Goal: Find specific page/section: Find specific page/section

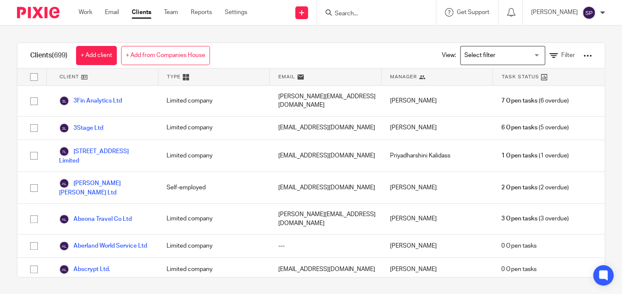
click at [341, 10] on input "Search" at bounding box center [372, 14] width 77 height 8
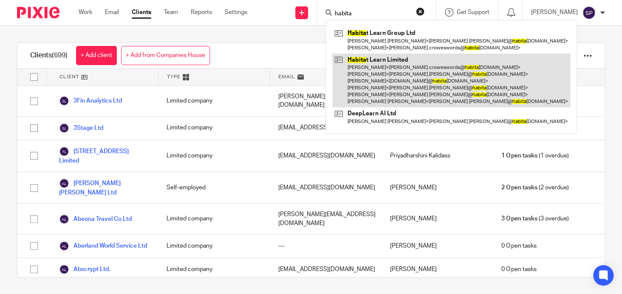
type input "habita"
click at [361, 56] on link at bounding box center [452, 81] width 238 height 54
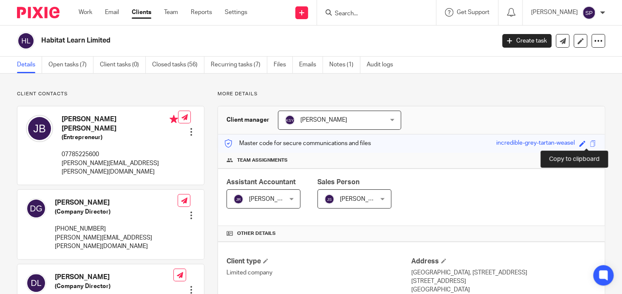
click at [590, 142] on span at bounding box center [593, 143] width 6 height 6
click at [345, 13] on input "Search" at bounding box center [372, 14] width 77 height 8
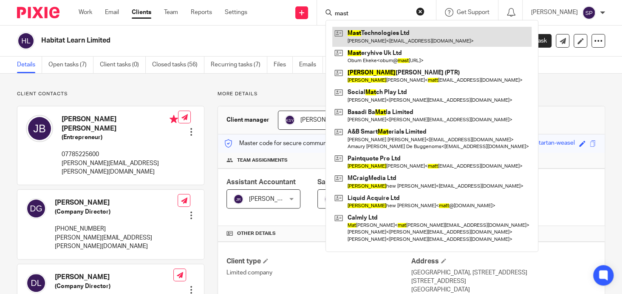
type input "mast"
click at [385, 32] on link at bounding box center [432, 37] width 199 height 20
